Goal: Information Seeking & Learning: Check status

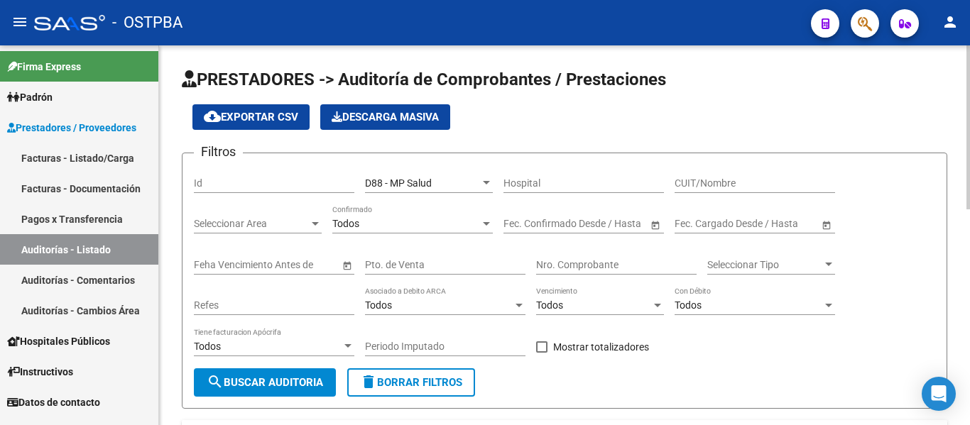
click at [599, 257] on div "Nro. Comprobante" at bounding box center [616, 260] width 160 height 28
click at [594, 267] on input "Nro. Comprobante" at bounding box center [616, 265] width 160 height 12
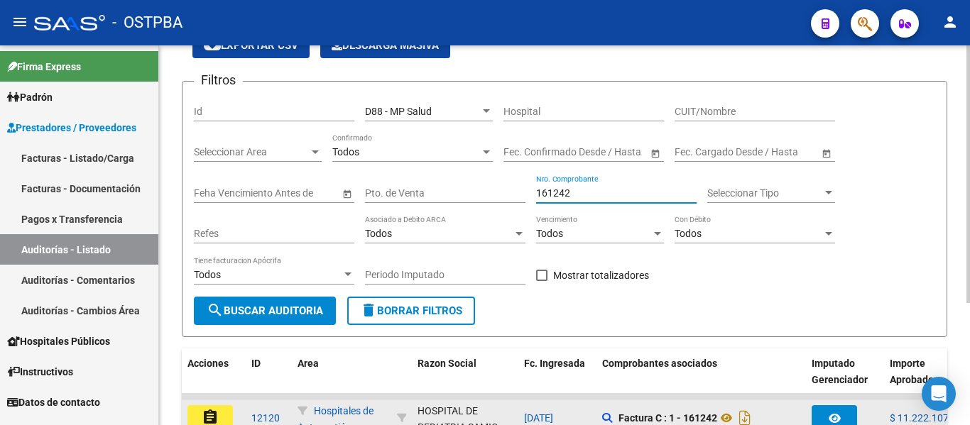
scroll to position [180, 0]
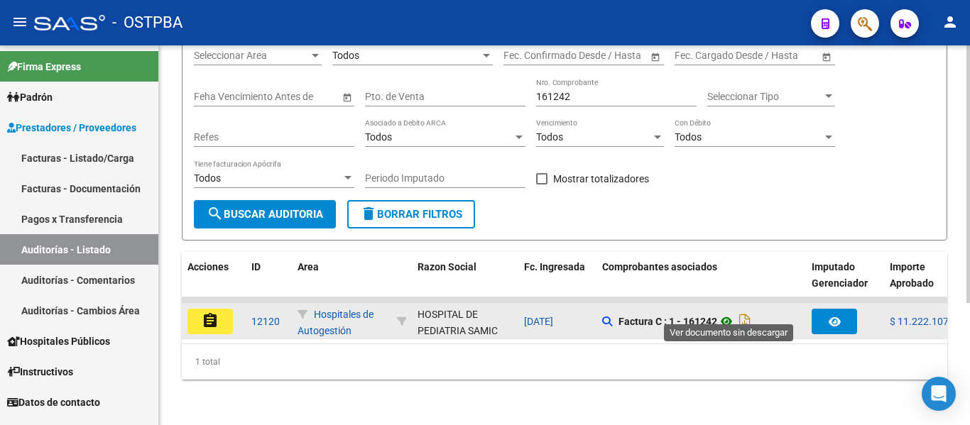
click at [733, 313] on icon at bounding box center [726, 321] width 18 height 17
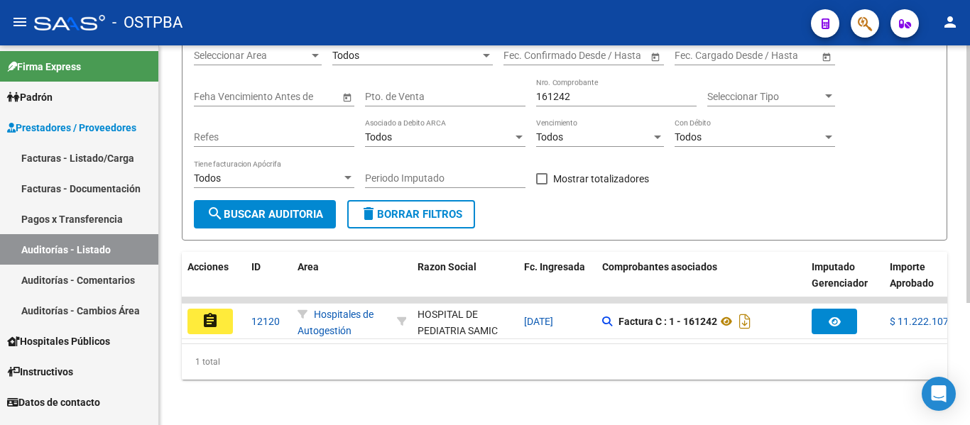
click at [596, 91] on input "161242" at bounding box center [616, 97] width 160 height 12
type input "1"
click at [596, 91] on input "8105" at bounding box center [616, 97] width 160 height 12
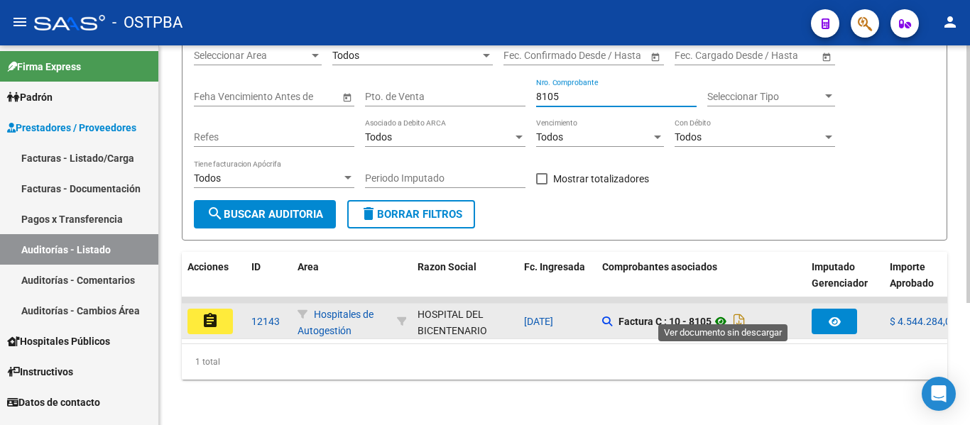
type input "8105"
click at [719, 313] on icon at bounding box center [720, 321] width 18 height 17
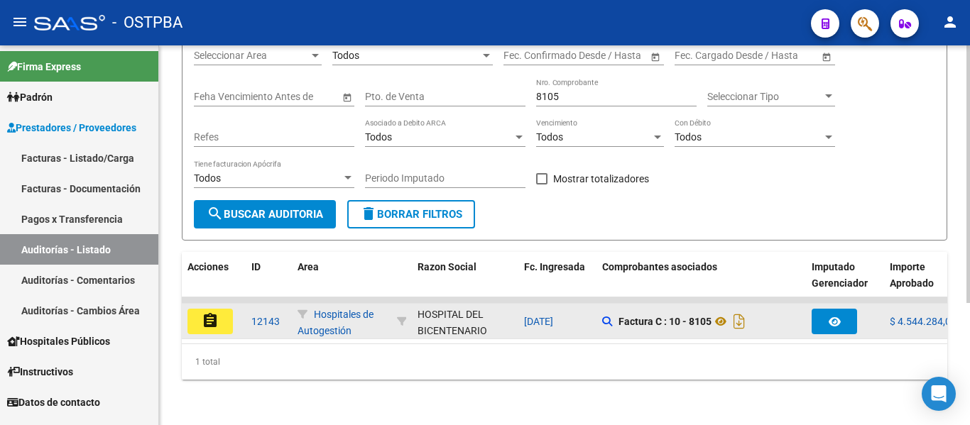
click at [223, 309] on button "assignment" at bounding box center [209, 322] width 45 height 26
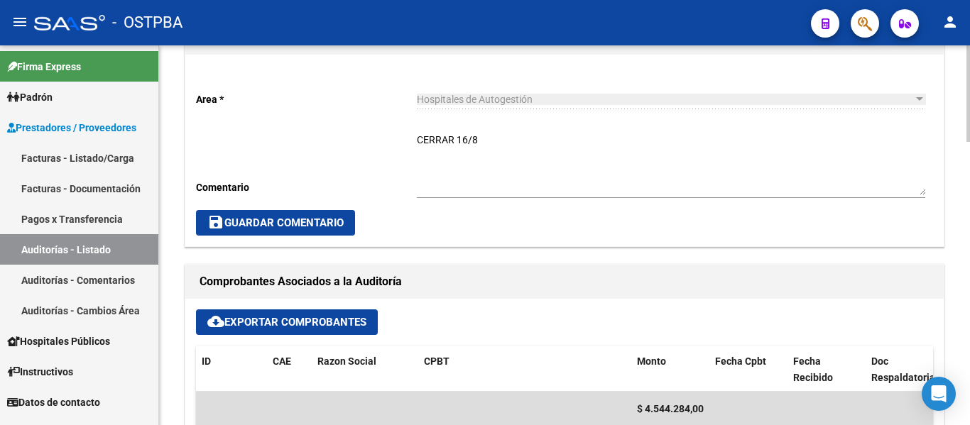
scroll to position [639, 0]
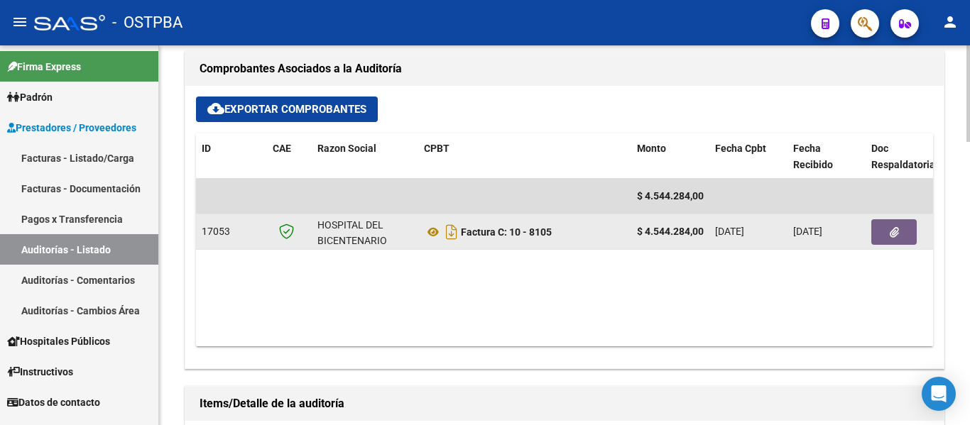
click at [892, 237] on icon "button" at bounding box center [894, 232] width 9 height 11
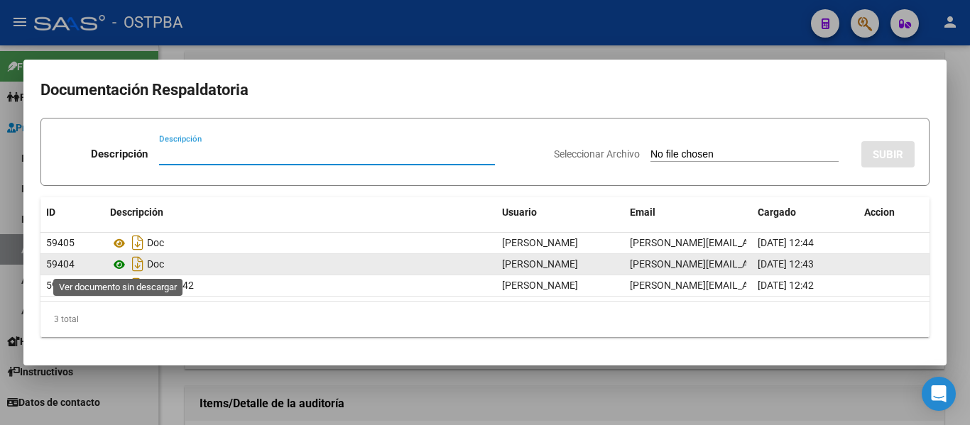
click at [119, 261] on icon at bounding box center [119, 264] width 18 height 17
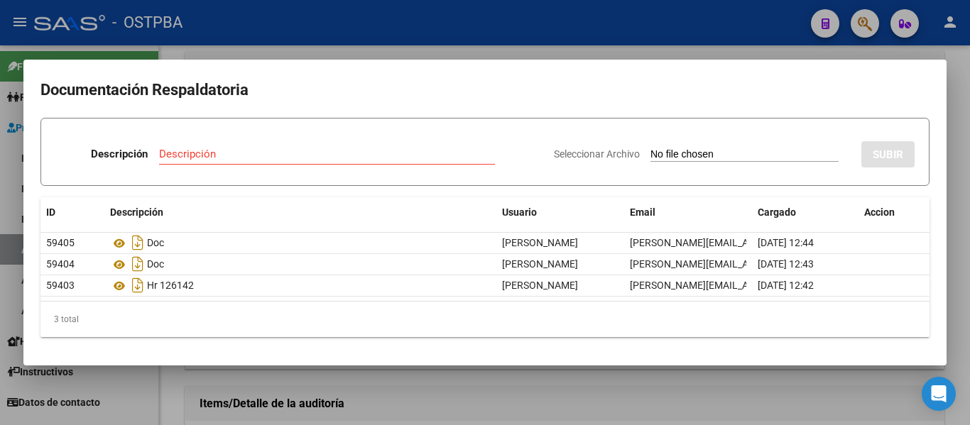
click at [429, 41] on div at bounding box center [485, 212] width 970 height 425
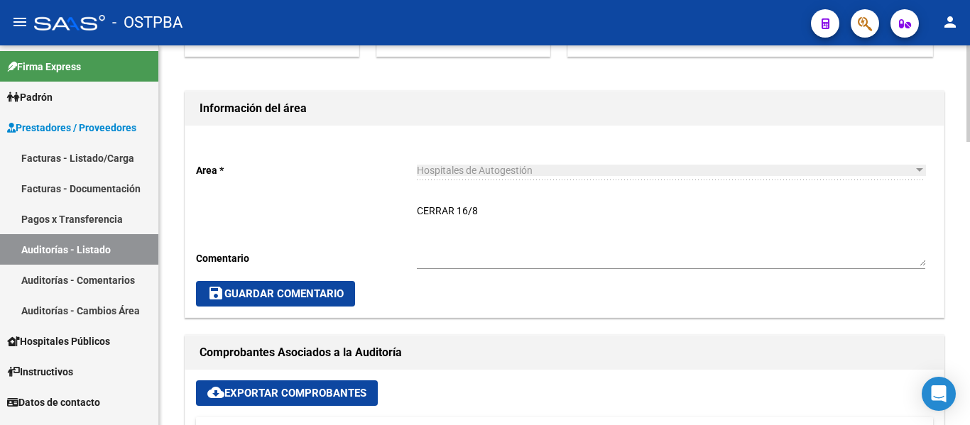
scroll to position [0, 0]
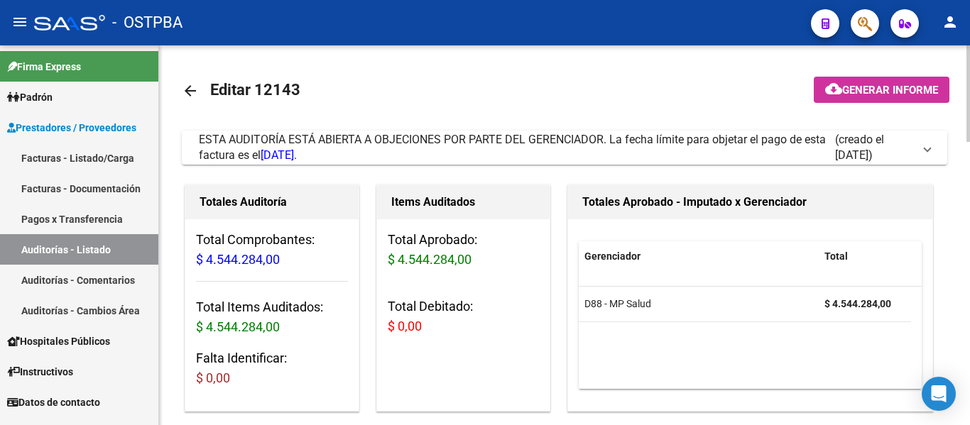
click at [187, 92] on mat-icon "arrow_back" at bounding box center [190, 90] width 17 height 17
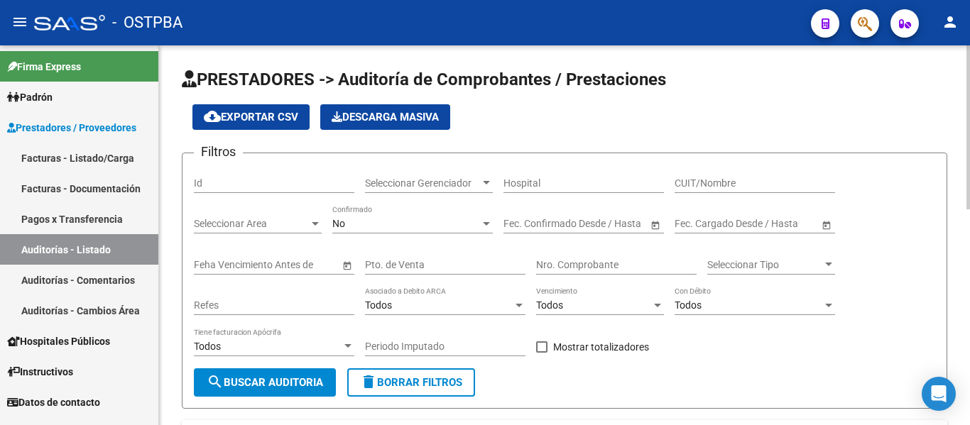
click at [439, 181] on span "Seleccionar Gerenciador" at bounding box center [422, 183] width 115 height 12
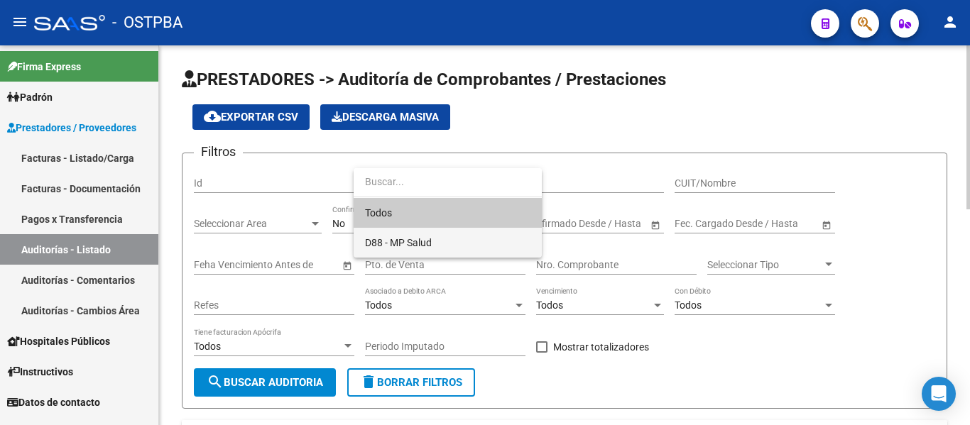
click at [421, 235] on span "D88 - MP Salud" at bounding box center [447, 243] width 165 height 30
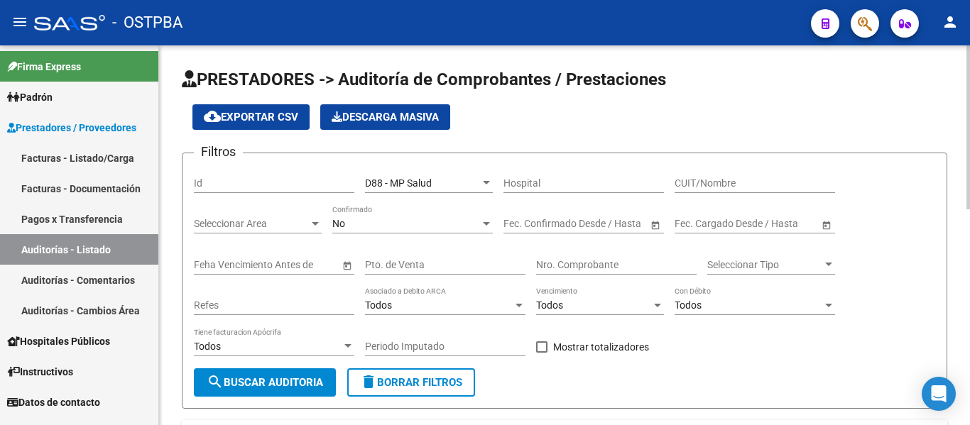
click at [392, 230] on div "No Confirmado" at bounding box center [412, 219] width 160 height 28
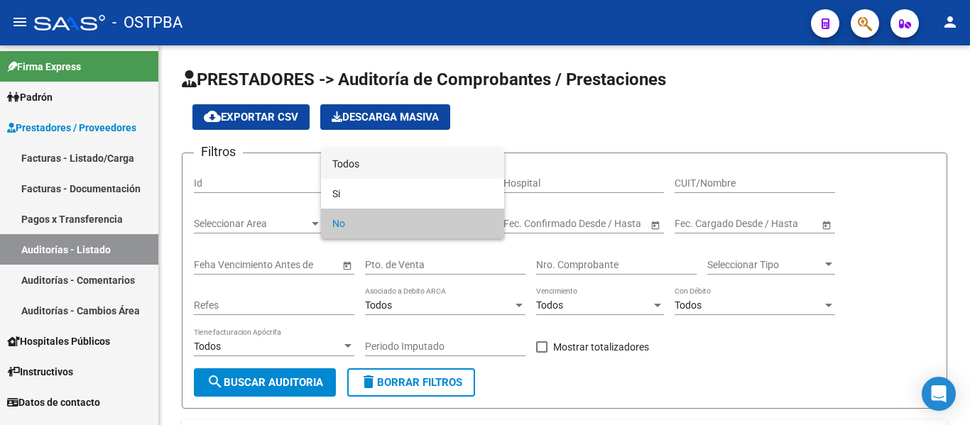
click at [359, 166] on span "Todos" at bounding box center [412, 164] width 160 height 30
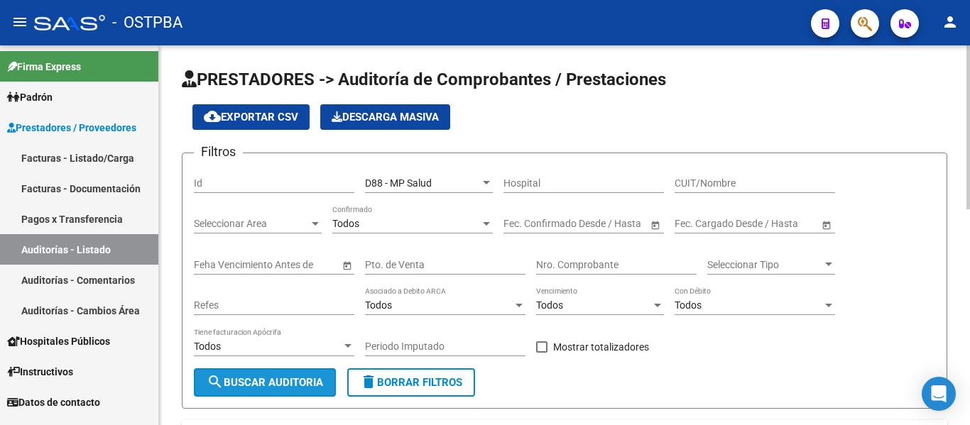
click at [292, 388] on span "search Buscar Auditoria" at bounding box center [265, 382] width 116 height 13
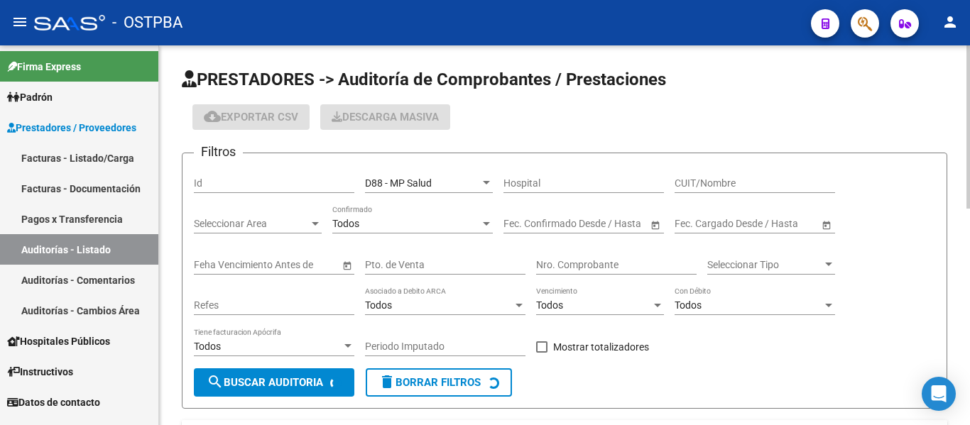
click at [549, 259] on input "Nro. Comprobante" at bounding box center [616, 265] width 160 height 12
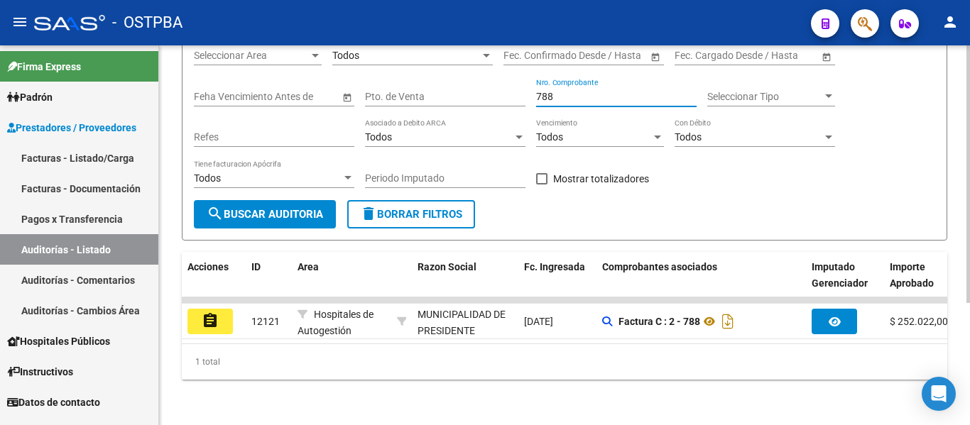
click at [580, 91] on input "788" at bounding box center [616, 97] width 160 height 12
type input "7"
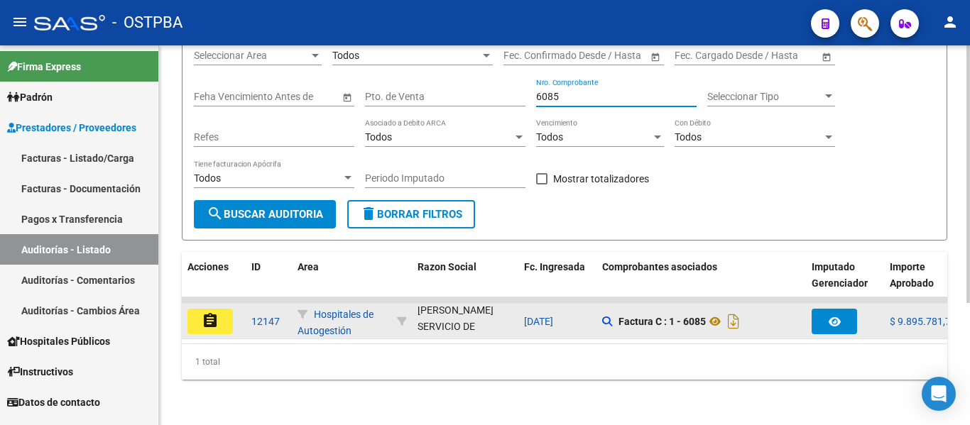
scroll to position [71, 0]
type input "6085"
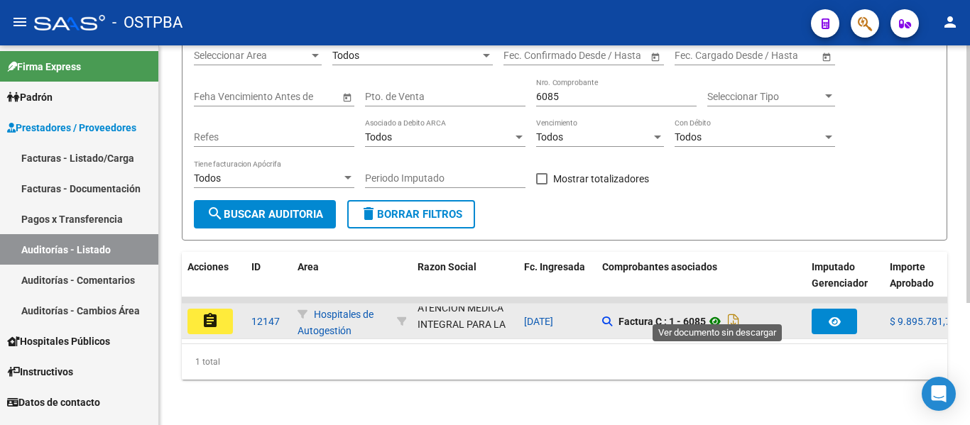
click at [713, 313] on icon at bounding box center [715, 321] width 18 height 17
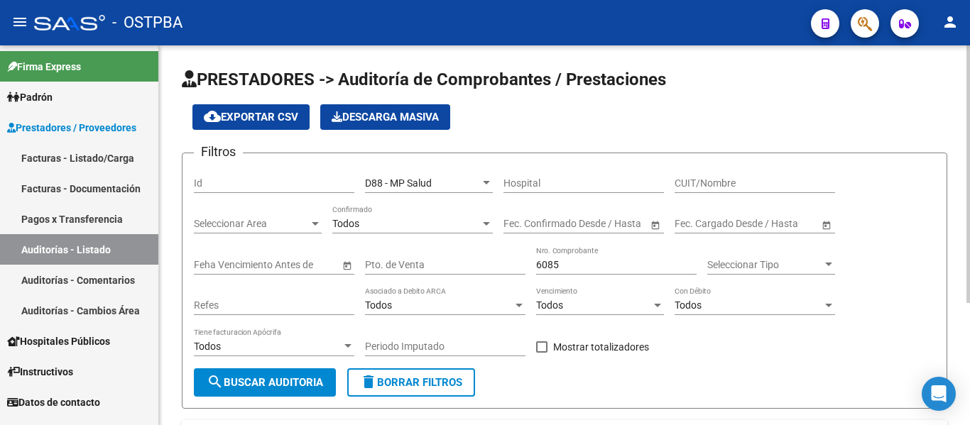
scroll to position [180, 0]
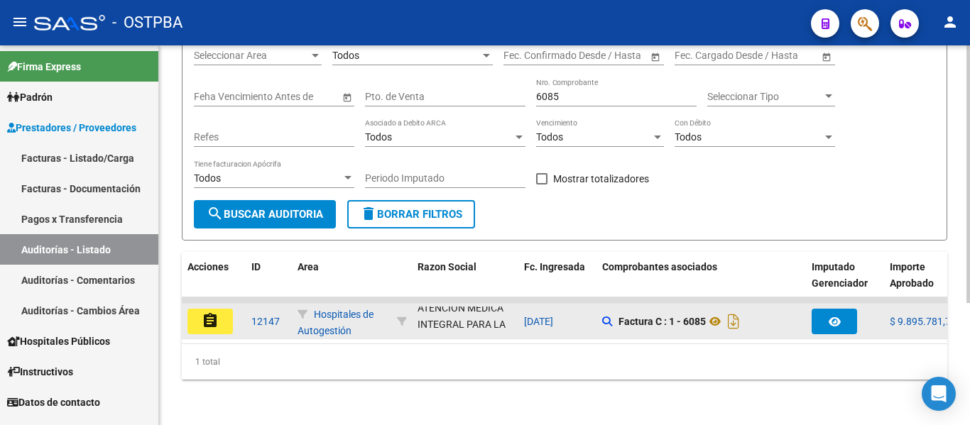
click at [214, 312] on mat-icon "assignment" at bounding box center [210, 320] width 17 height 17
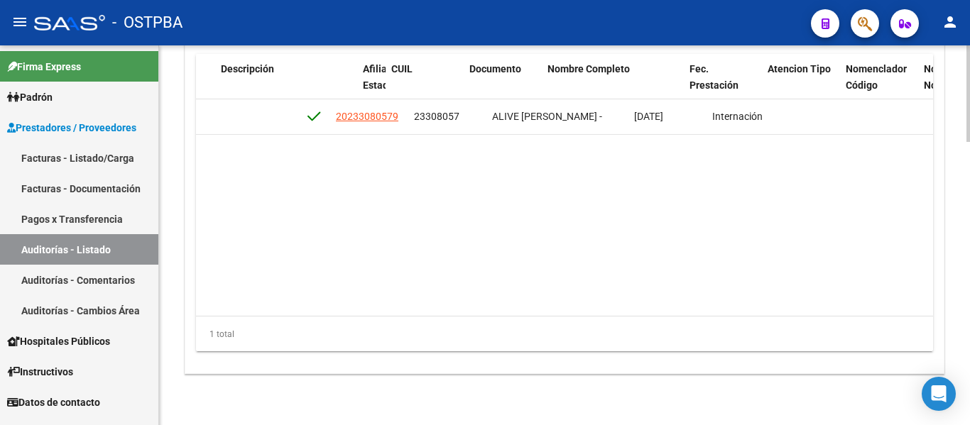
scroll to position [0, 765]
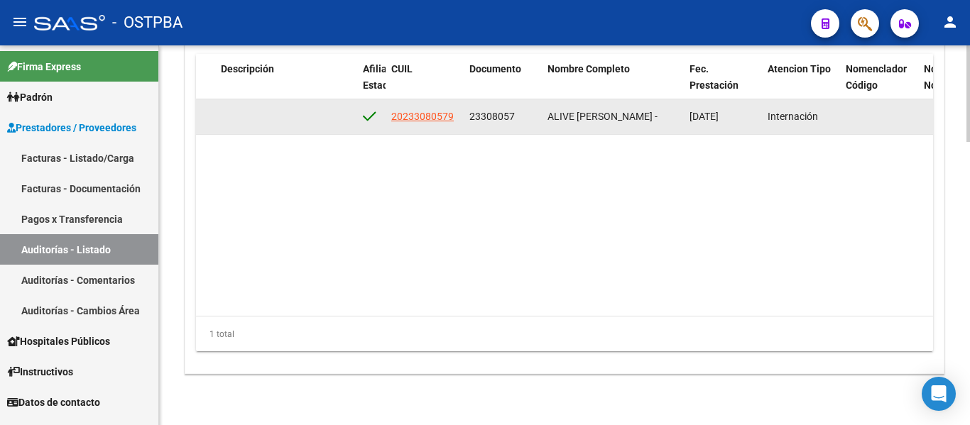
drag, startPoint x: 655, startPoint y: 116, endPoint x: 464, endPoint y: 112, distance: 191.0
click at [464, 112] on div "52547 D88 - MP Salud $ 9.895.781,72 $ 9.895.781,72 $ 0,00 20233080579 23308057 …" at bounding box center [412, 116] width 1963 height 35
copy div "23308057 ALIVE [PERSON_NAME] -"
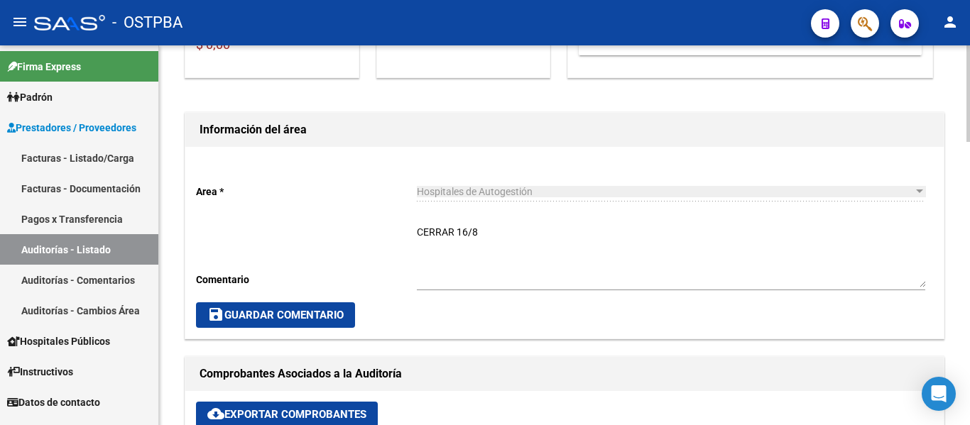
scroll to position [0, 0]
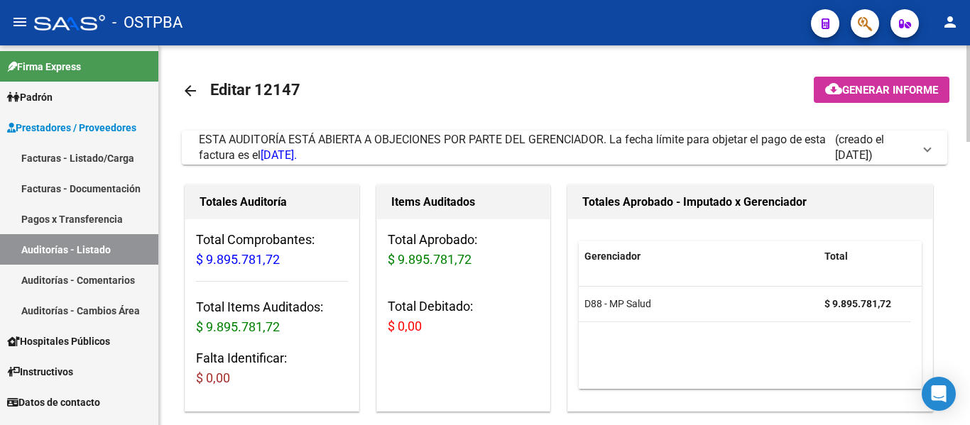
click at [190, 92] on mat-icon "arrow_back" at bounding box center [190, 90] width 17 height 17
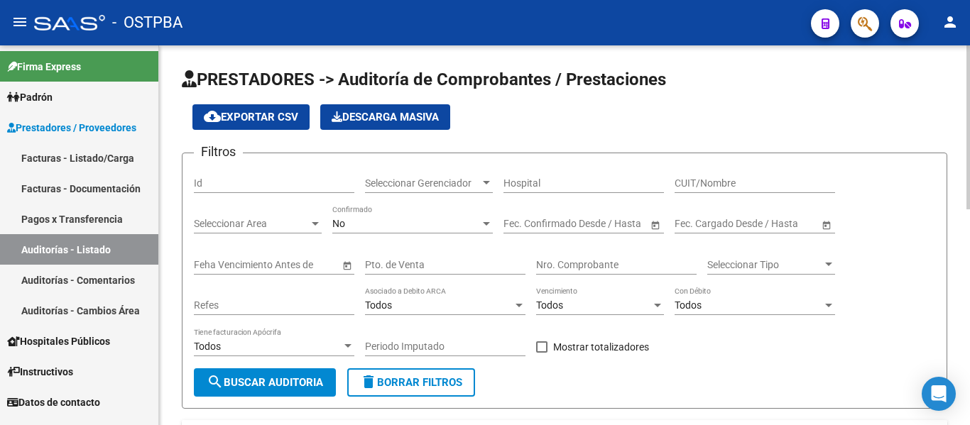
click at [440, 178] on span "Seleccionar Gerenciador" at bounding box center [422, 183] width 115 height 12
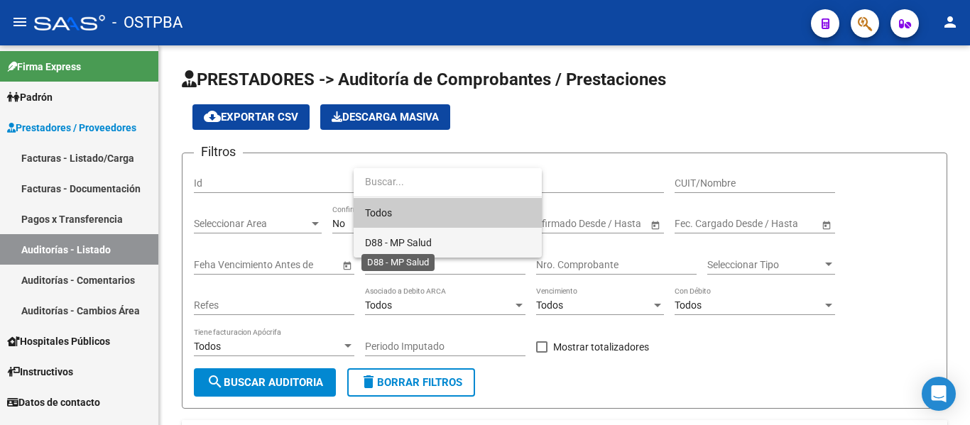
click at [393, 239] on span "D88 - MP Salud" at bounding box center [398, 242] width 67 height 11
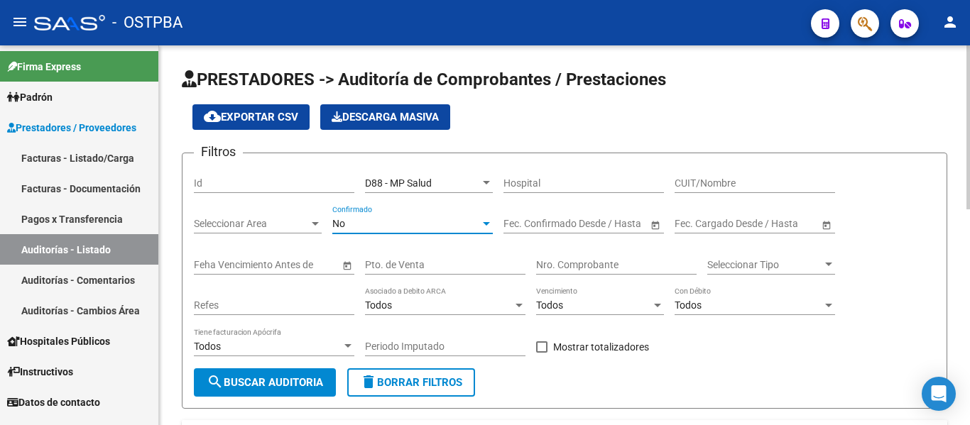
click at [351, 226] on div "No" at bounding box center [406, 224] width 148 height 12
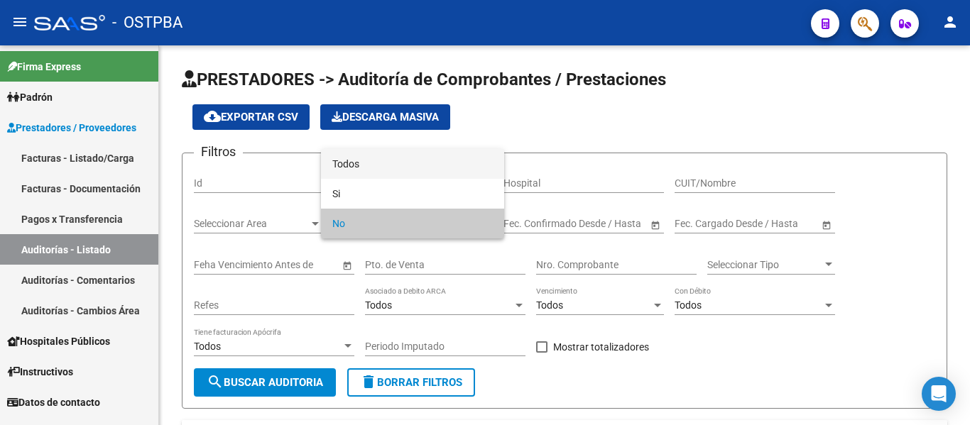
click at [368, 160] on span "Todos" at bounding box center [412, 164] width 160 height 30
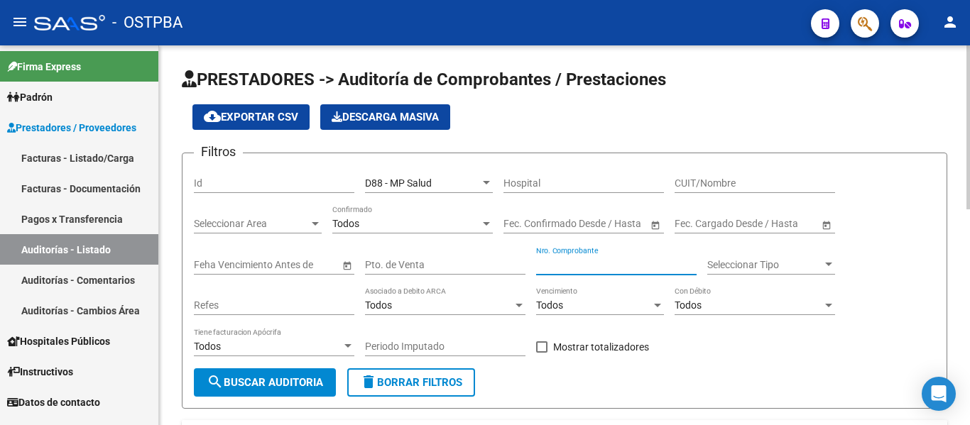
click at [597, 260] on input "Nro. Comprobante" at bounding box center [616, 265] width 160 height 12
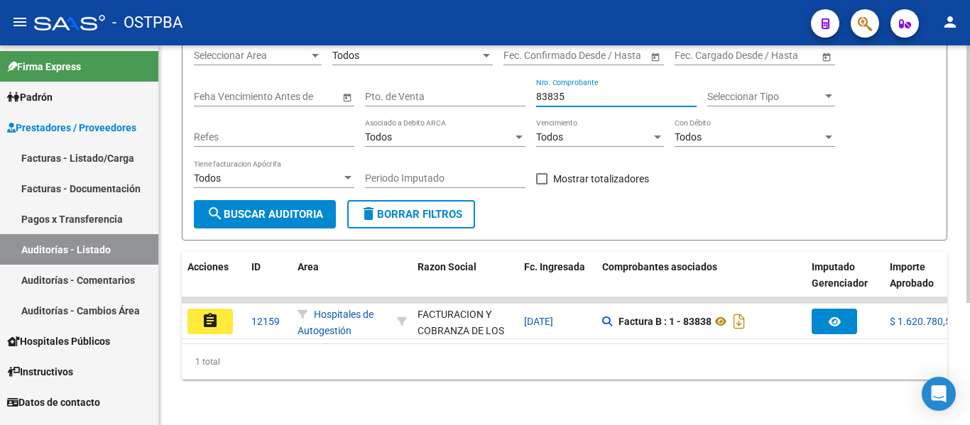
type input "83835"
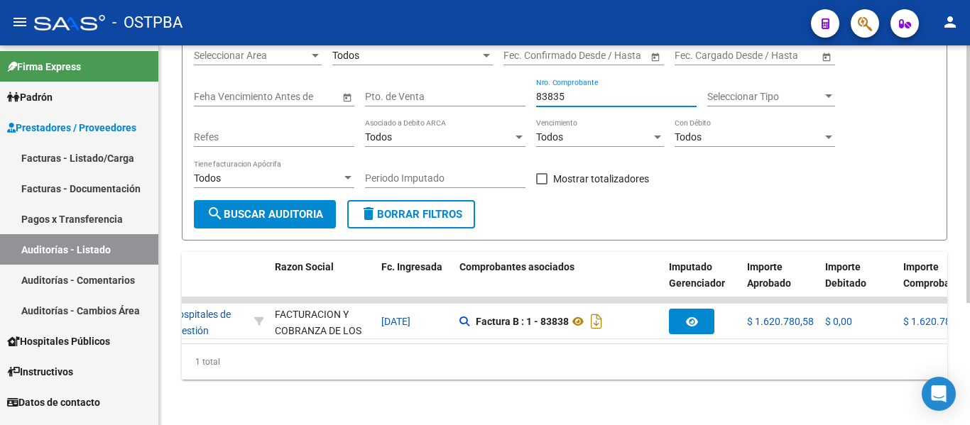
scroll to position [0, 0]
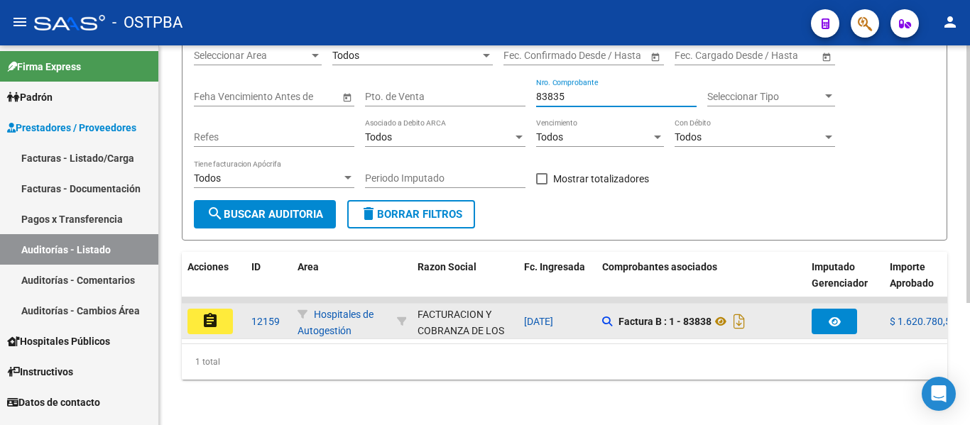
click at [216, 312] on mat-icon "assignment" at bounding box center [210, 320] width 17 height 17
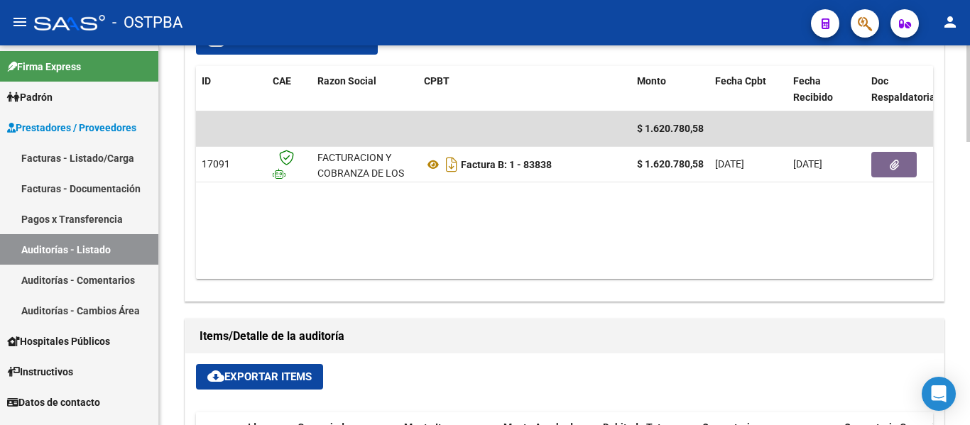
scroll to position [710, 0]
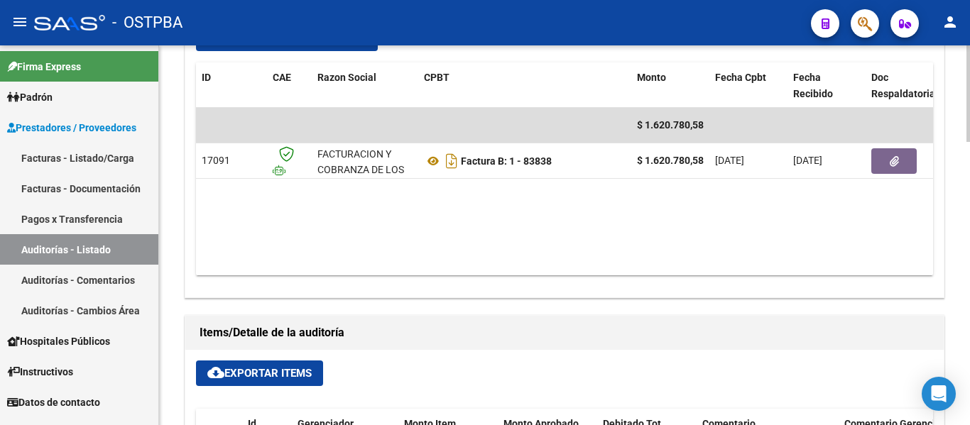
drag, startPoint x: 432, startPoint y: 263, endPoint x: 331, endPoint y: 275, distance: 101.5
click at [331, 275] on datatable-body "$ 1.620.780,58 17091 FACTURACION Y COBRANZA DE LOS EFECTORES PUBLICOS S.E. Fact…" at bounding box center [564, 192] width 737 height 168
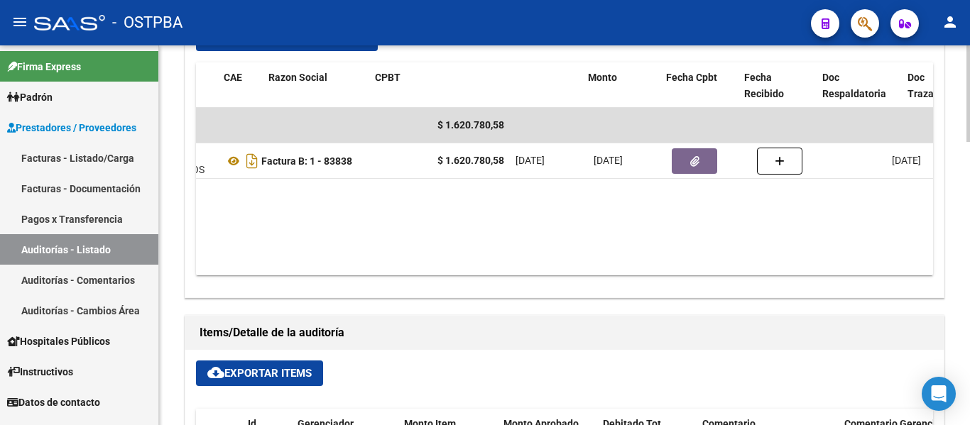
scroll to position [0, 0]
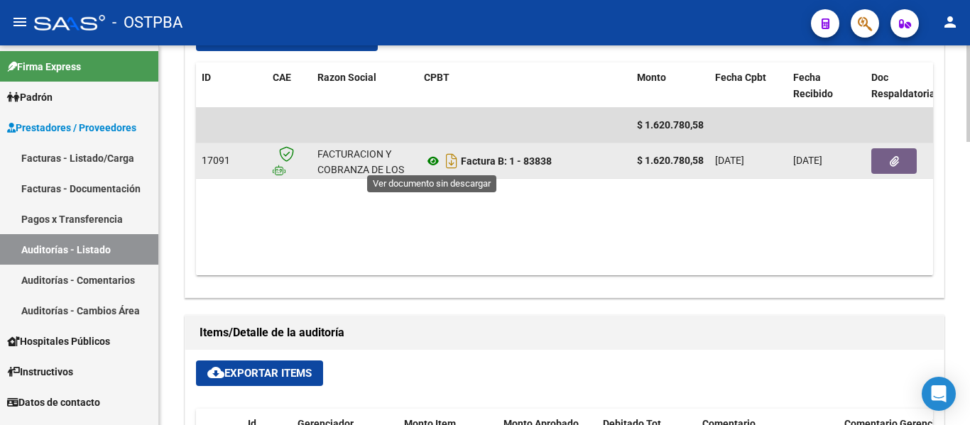
click at [429, 159] on icon at bounding box center [433, 161] width 18 height 17
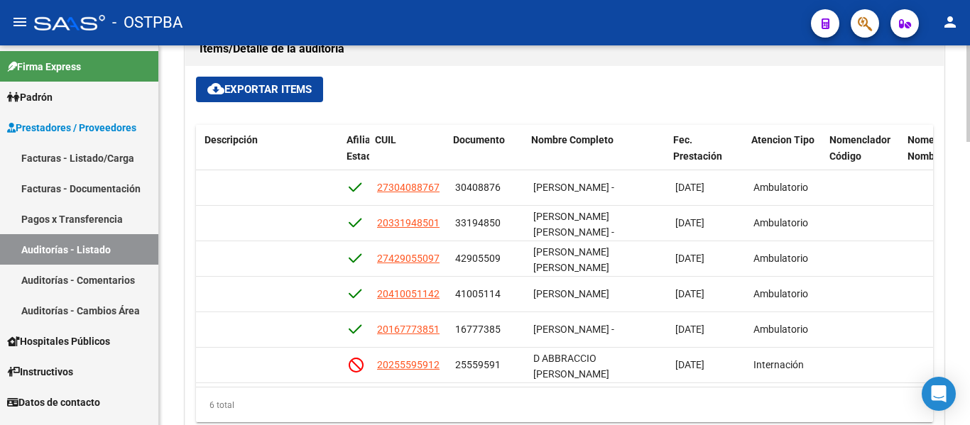
scroll to position [0, 782]
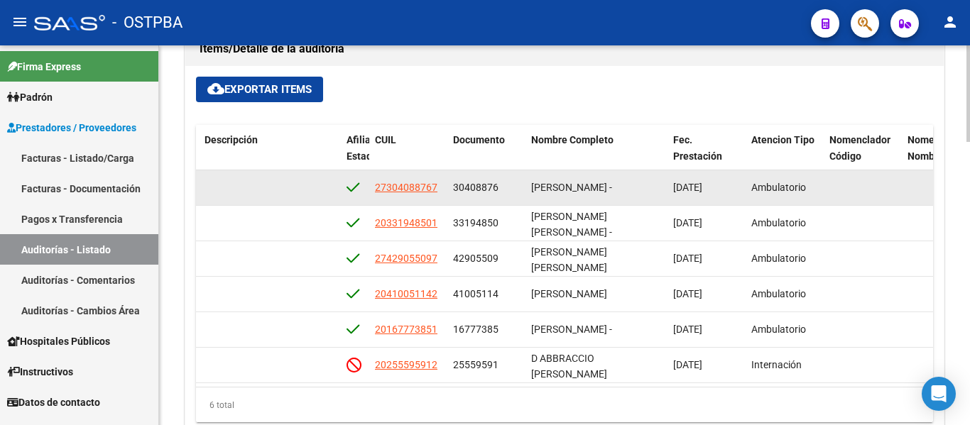
drag, startPoint x: 373, startPoint y: 186, endPoint x: 453, endPoint y: 187, distance: 79.5
click at [453, 187] on div "52620 D88 - MP Salud $ 17.283,00 $ 17.283,00 $ 0,00 27304088767 30408876 [PERSO…" at bounding box center [395, 187] width 1963 height 35
copy span "27304088767"
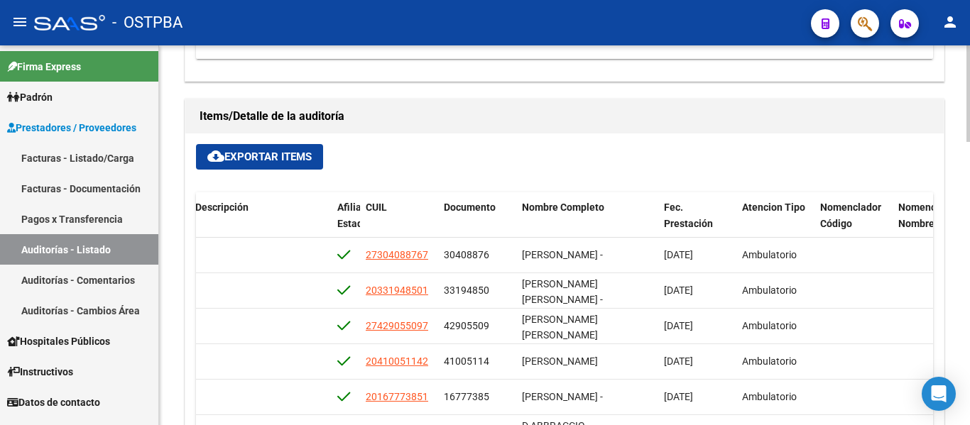
scroll to position [781, 0]
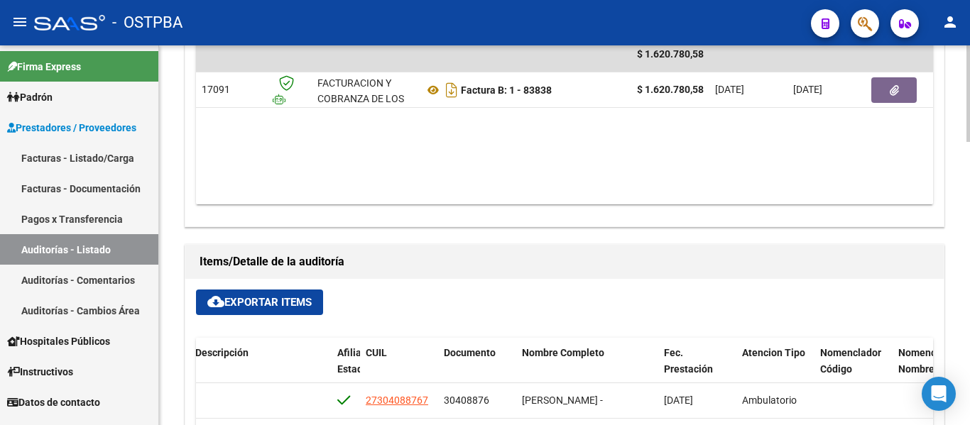
click at [407, 238] on div "Información del área Area * Hospitales de Autogestión Seleccionar area Comentar…" at bounding box center [564, 179] width 765 height 1057
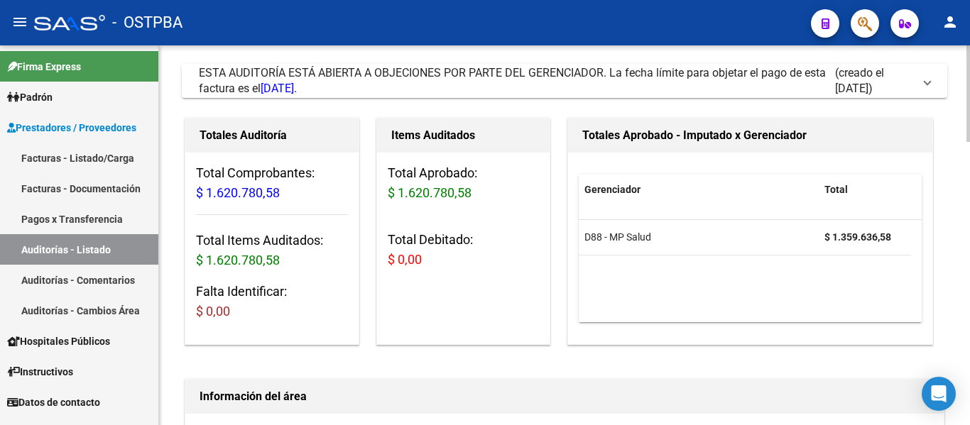
scroll to position [0, 0]
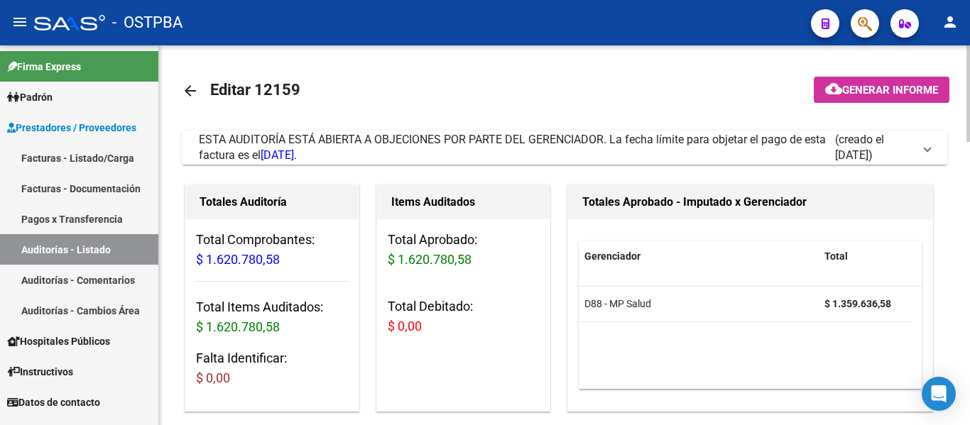
click at [190, 94] on mat-icon "arrow_back" at bounding box center [190, 90] width 17 height 17
